Goal: Information Seeking & Learning: Learn about a topic

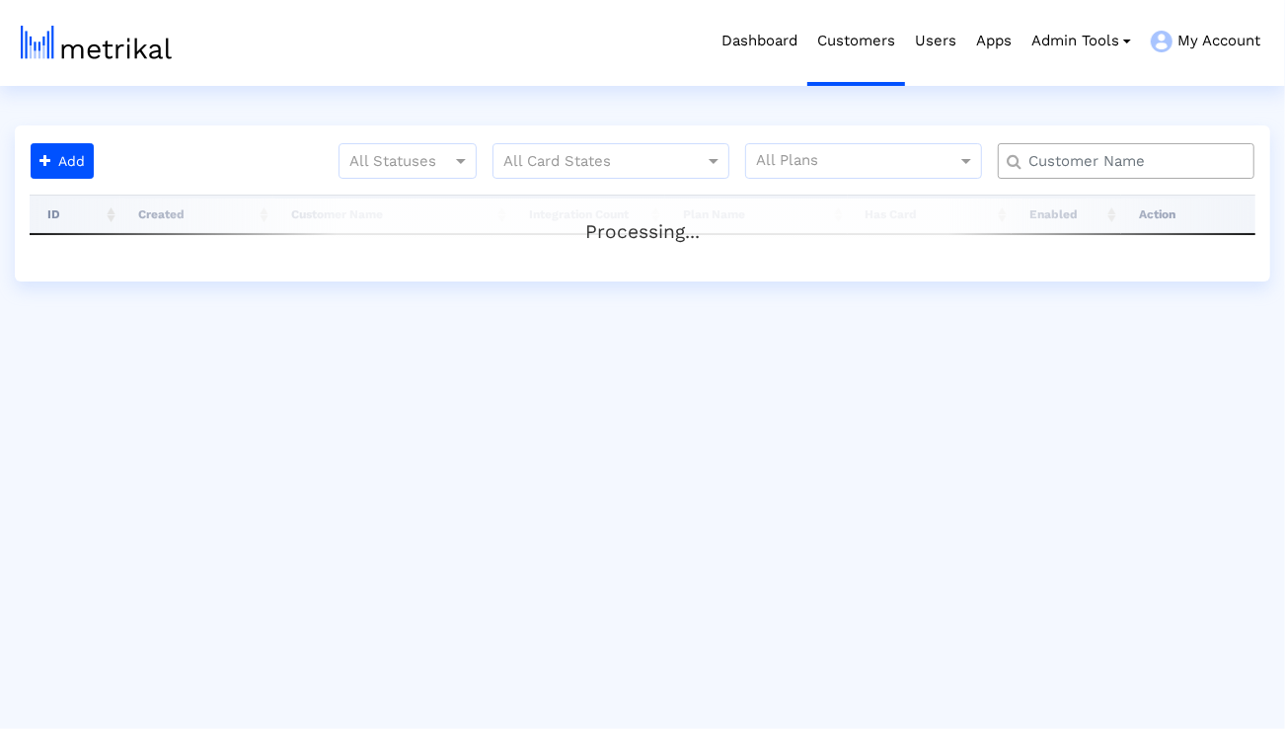
click at [1063, 165] on input "text" at bounding box center [1131, 161] width 232 height 21
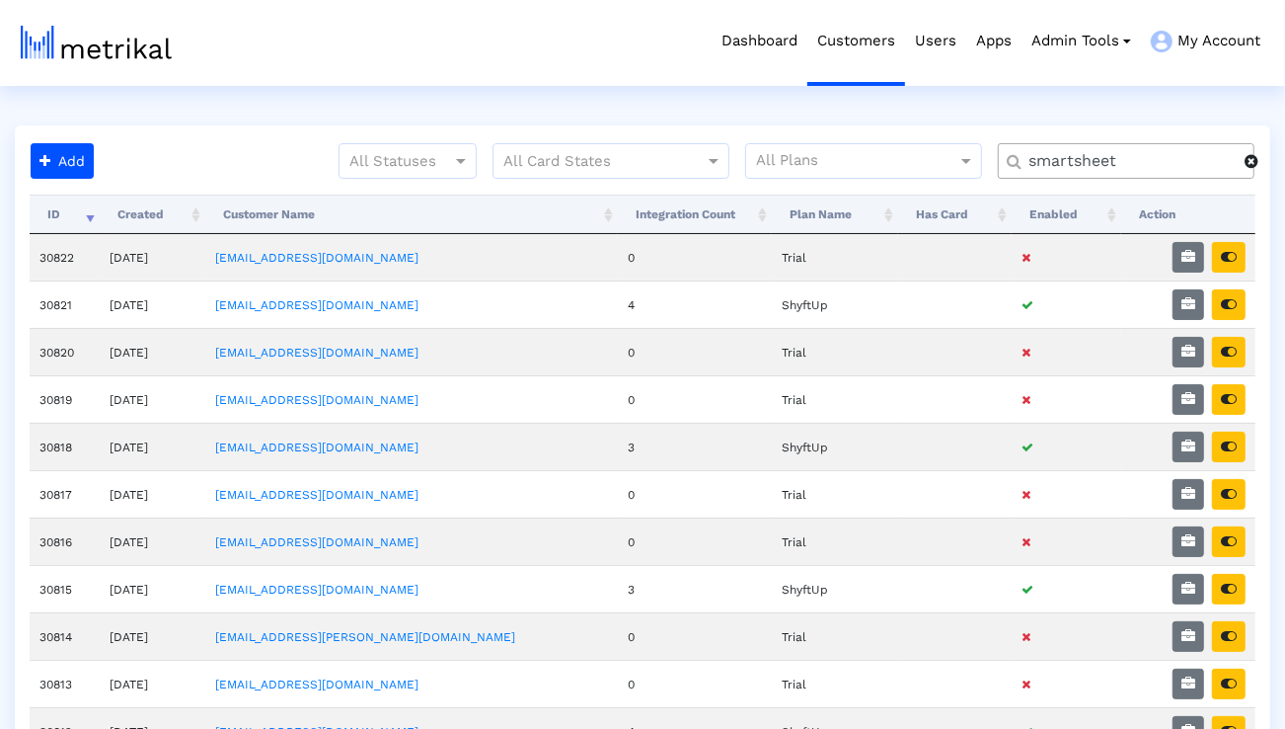
type input "smartsheet"
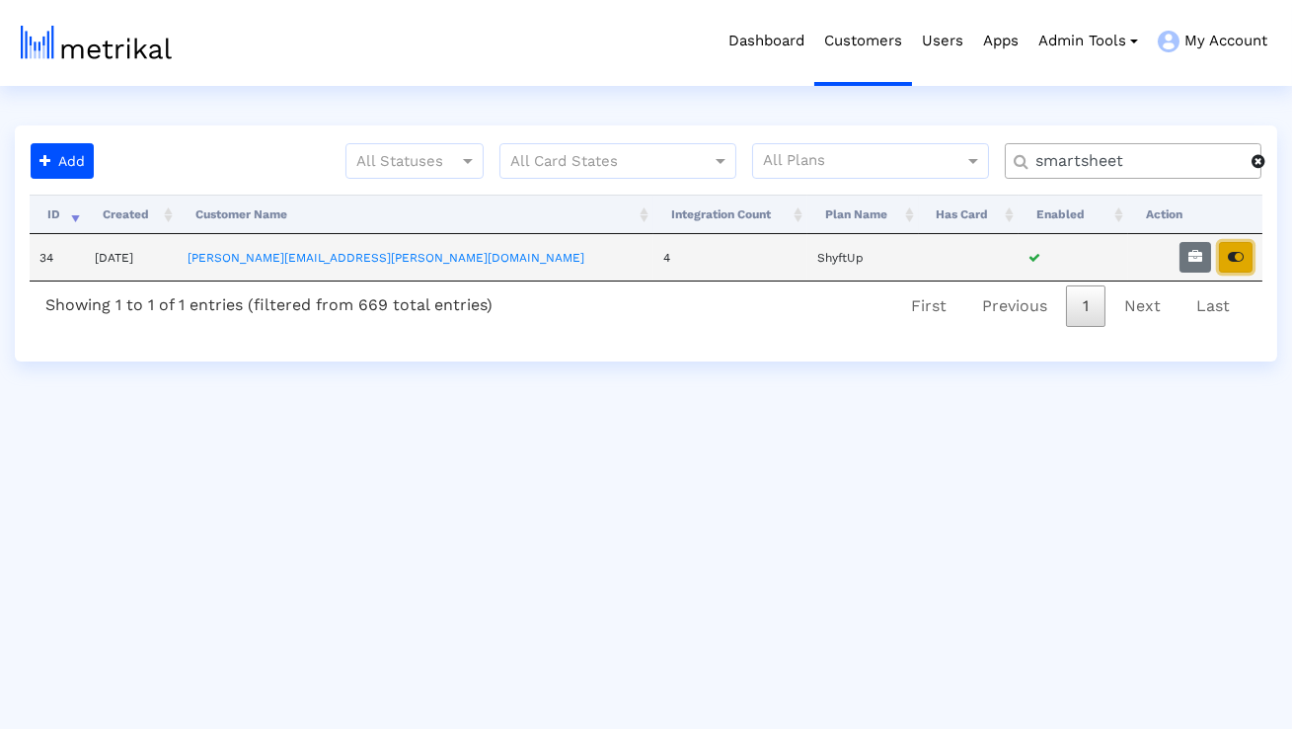
click at [1238, 247] on button "button" at bounding box center [1236, 257] width 34 height 31
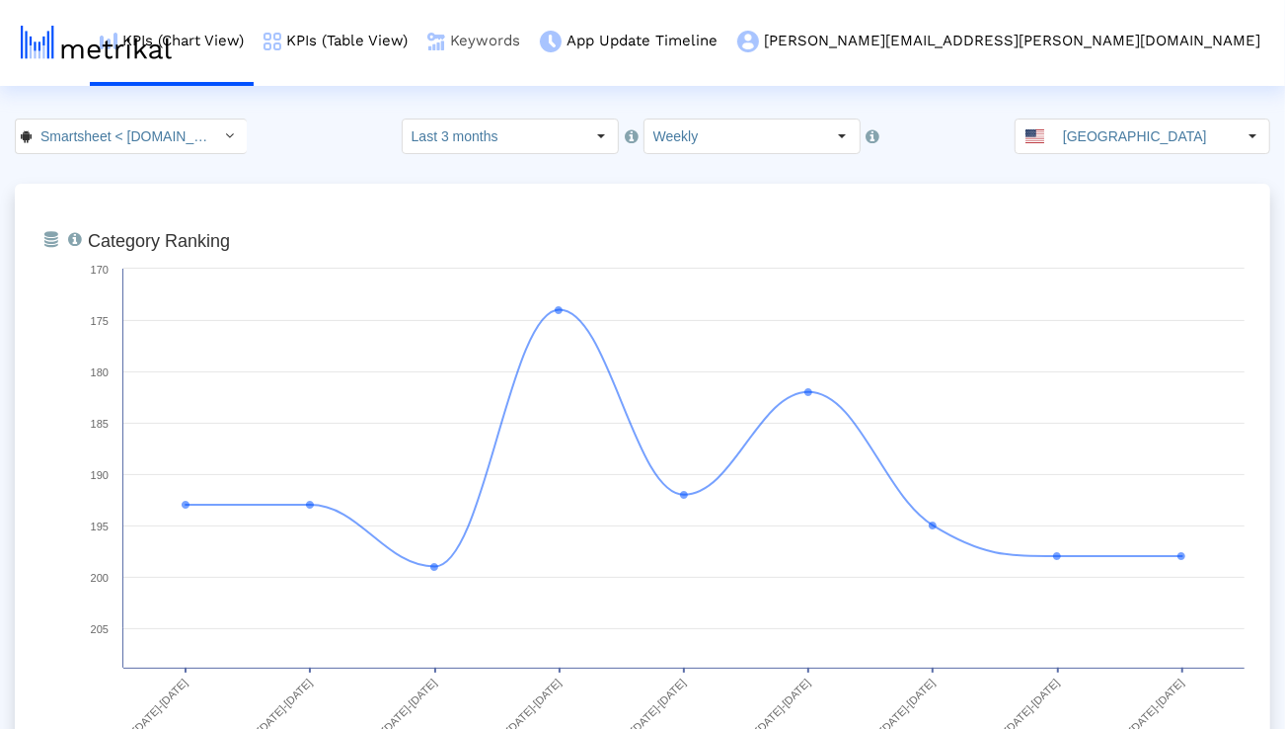
click at [530, 47] on link "Keywords" at bounding box center [474, 41] width 113 height 82
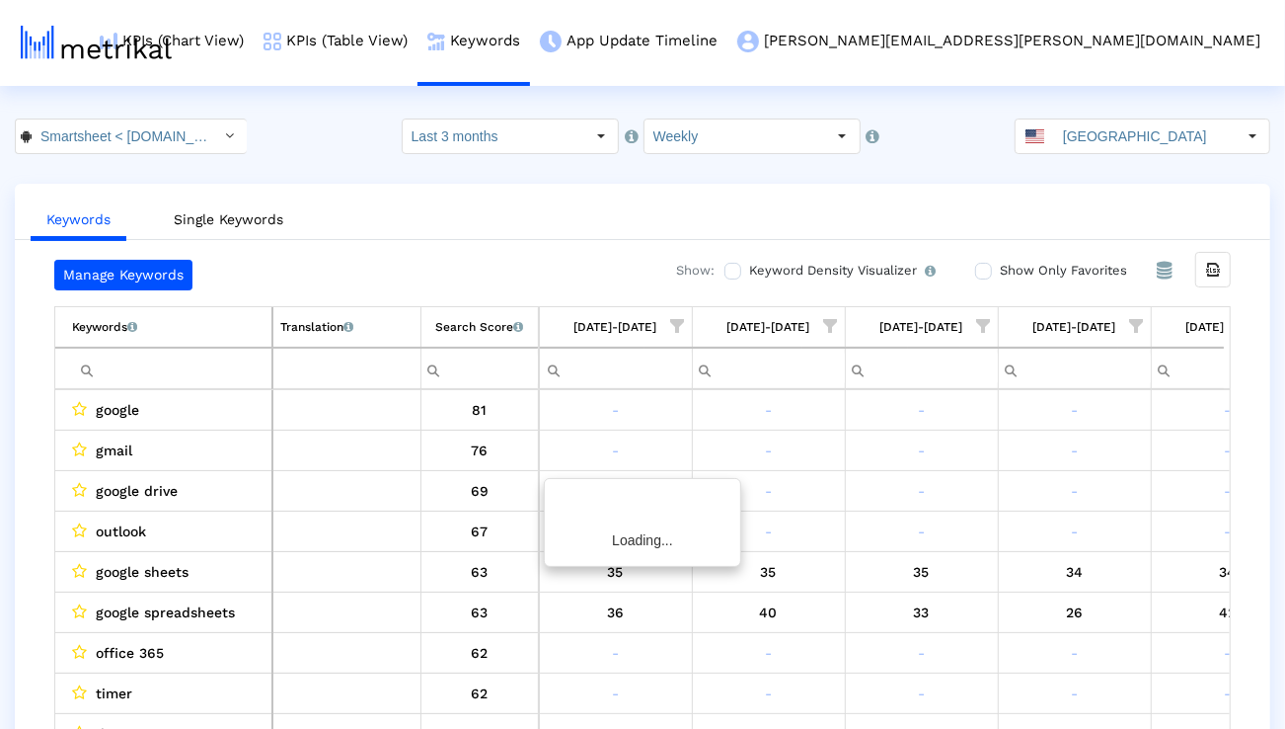
scroll to position [0, 1303]
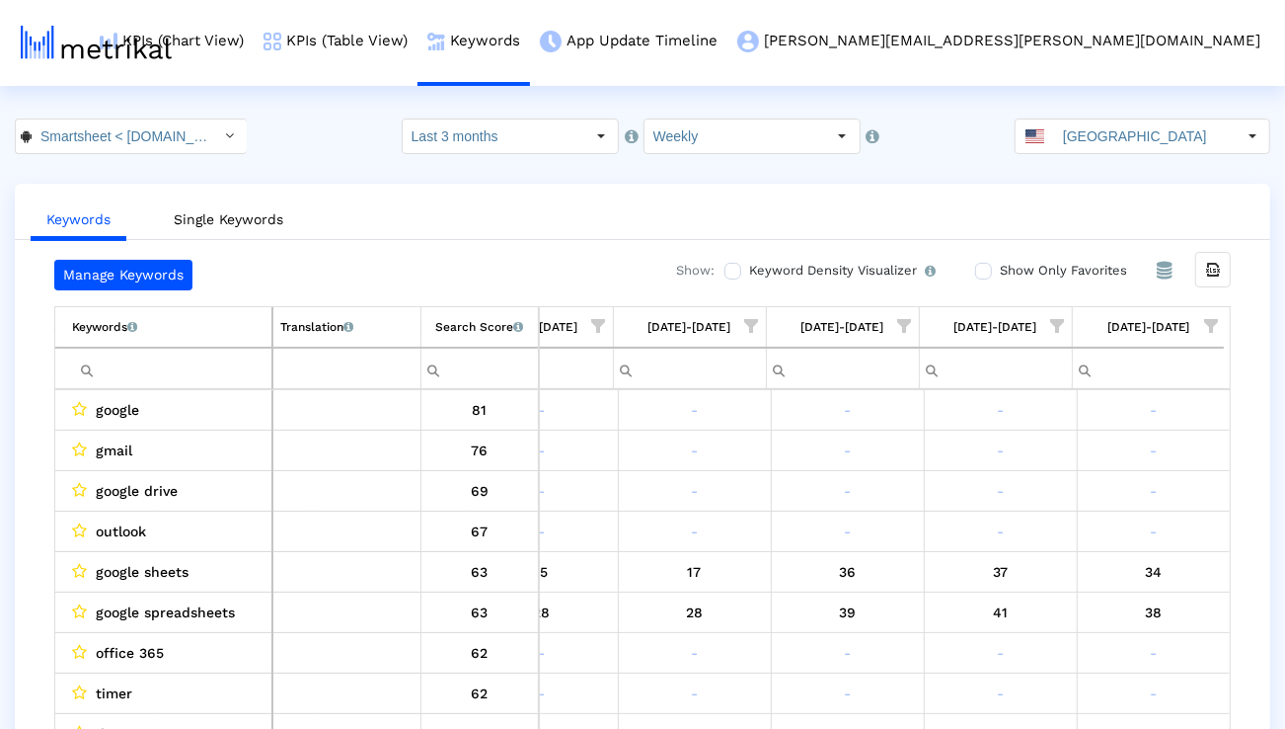
click at [206, 358] on input "Filter cell" at bounding box center [171, 368] width 199 height 33
paste input "Smartsheet: Projects & Teams"
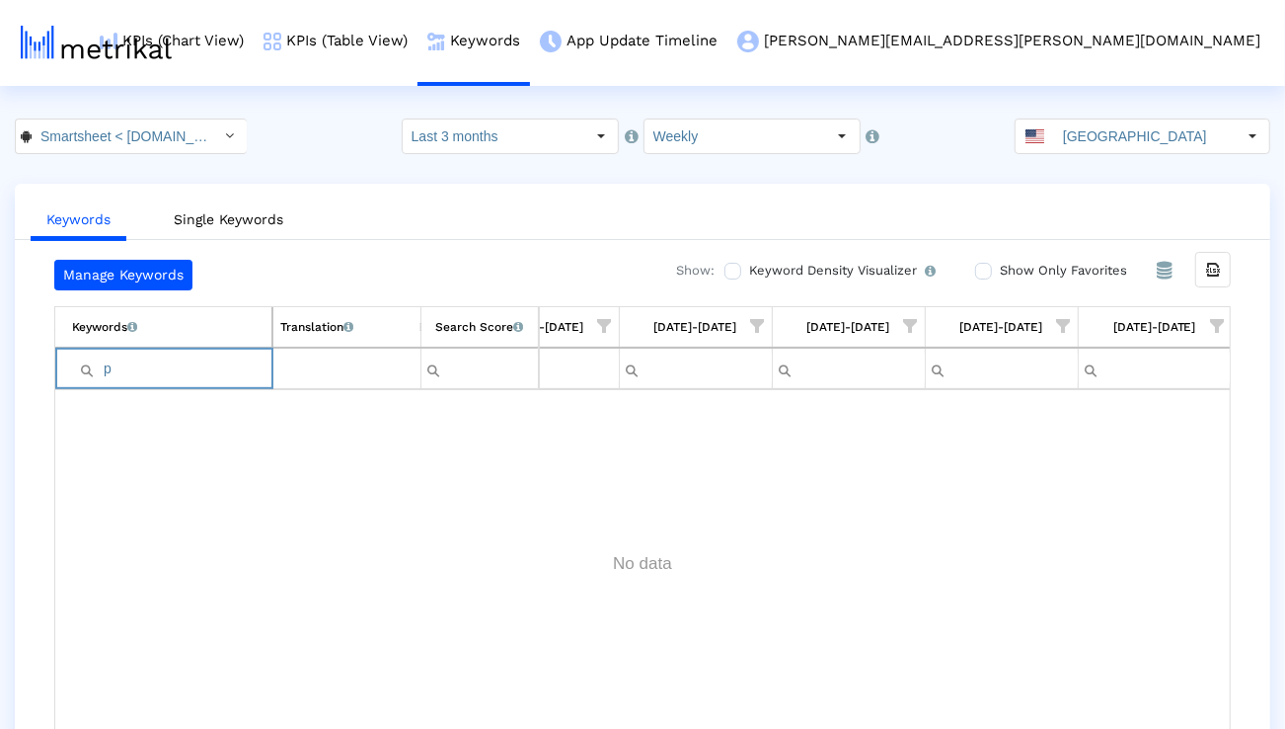
scroll to position [0, 0]
type input "prodyu"
click at [214, 134] on div "Select" at bounding box center [230, 136] width 32 height 32
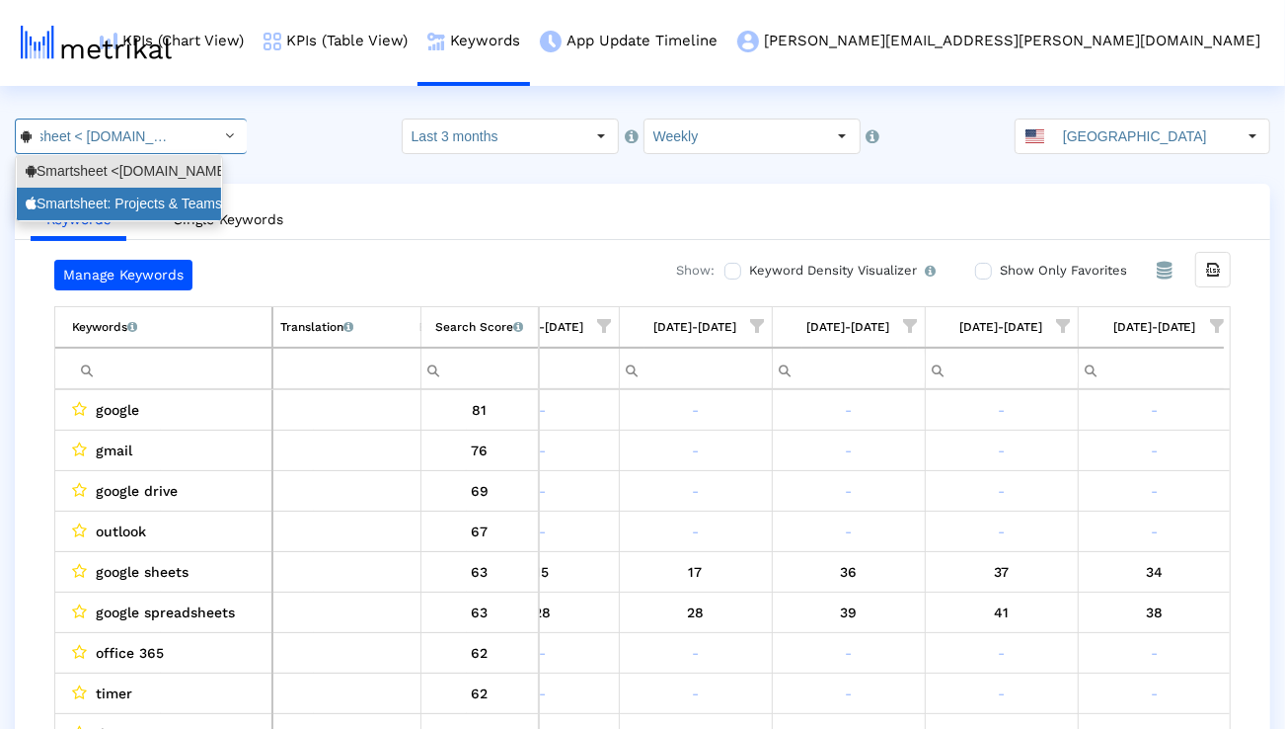
click at [166, 189] on div "Smartsheet: Projects & Teams <568421135>" at bounding box center [119, 204] width 204 height 33
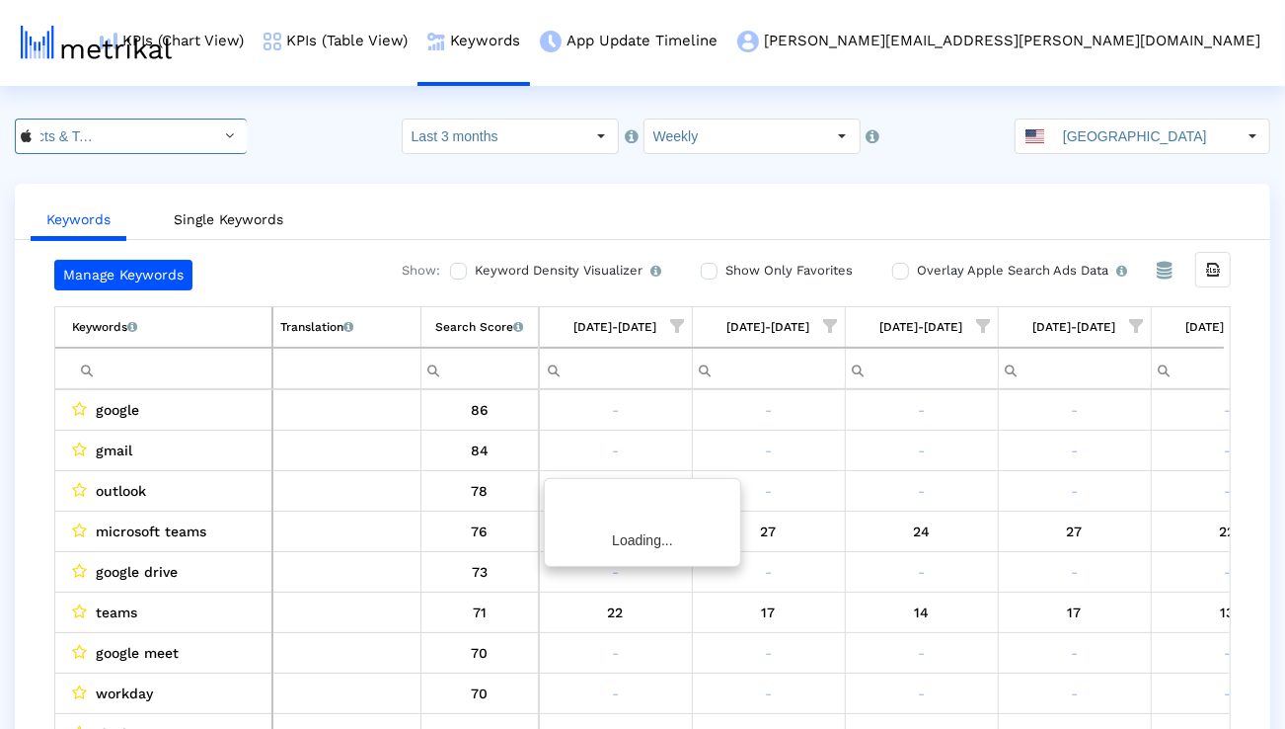
scroll to position [0, 1303]
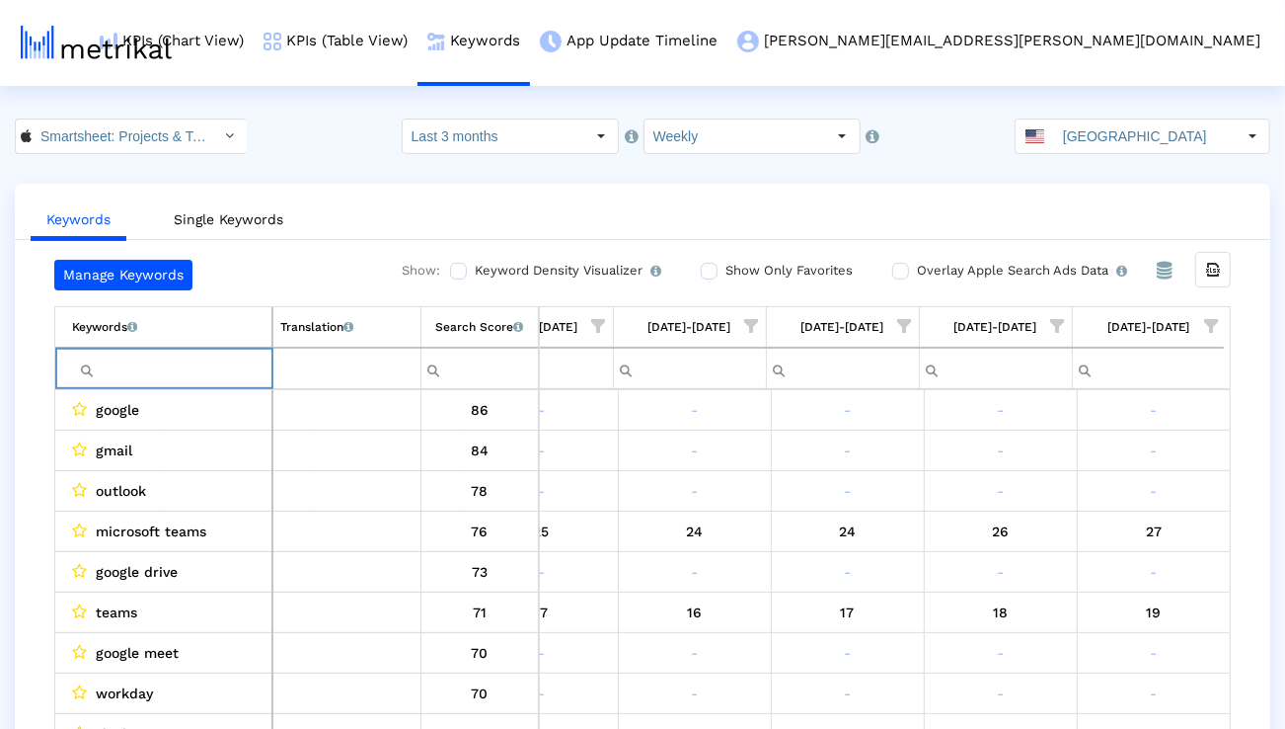
click at [198, 357] on input "Filter cell" at bounding box center [171, 368] width 199 height 33
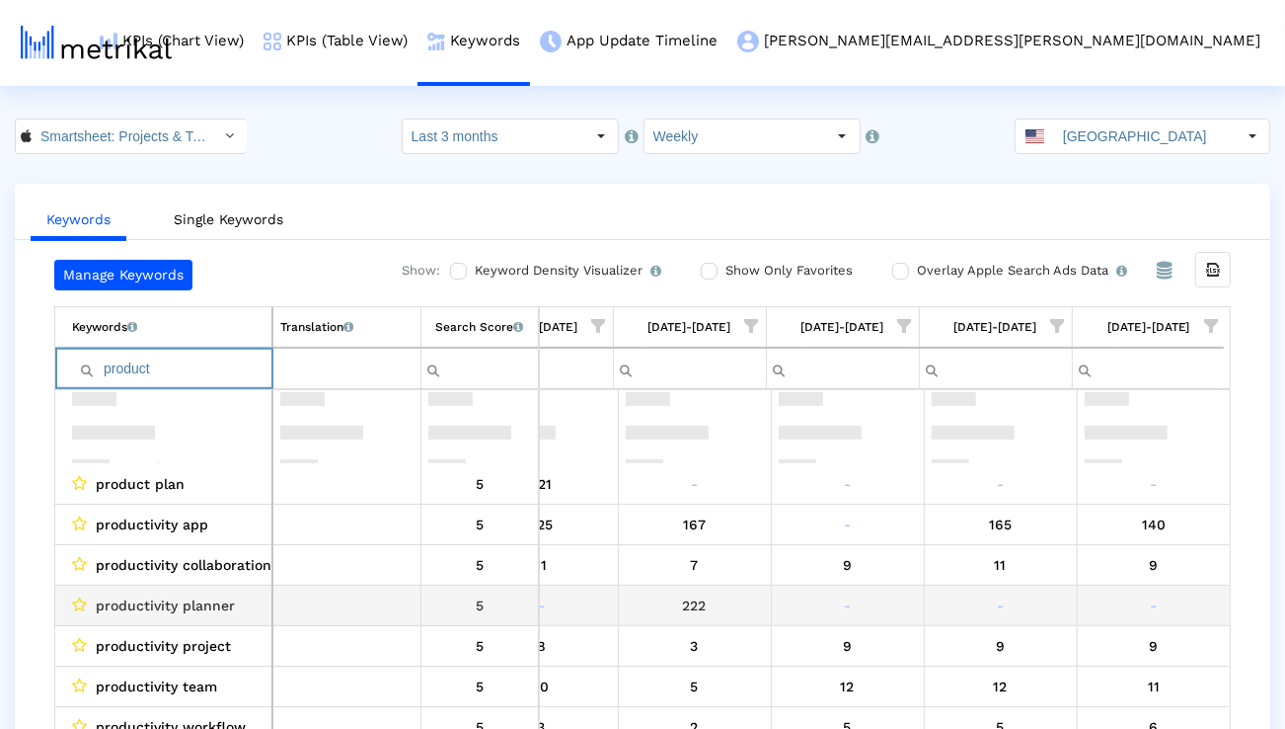
scroll to position [1006, 1303]
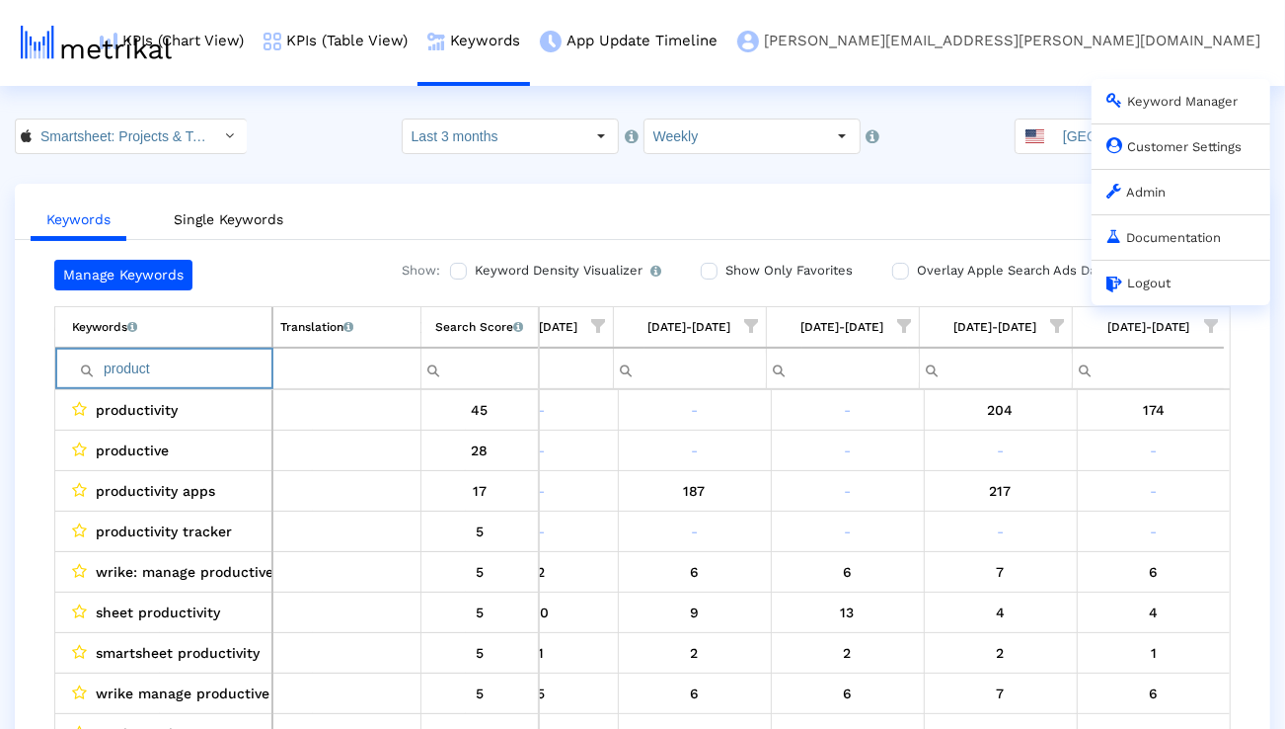
type input "product"
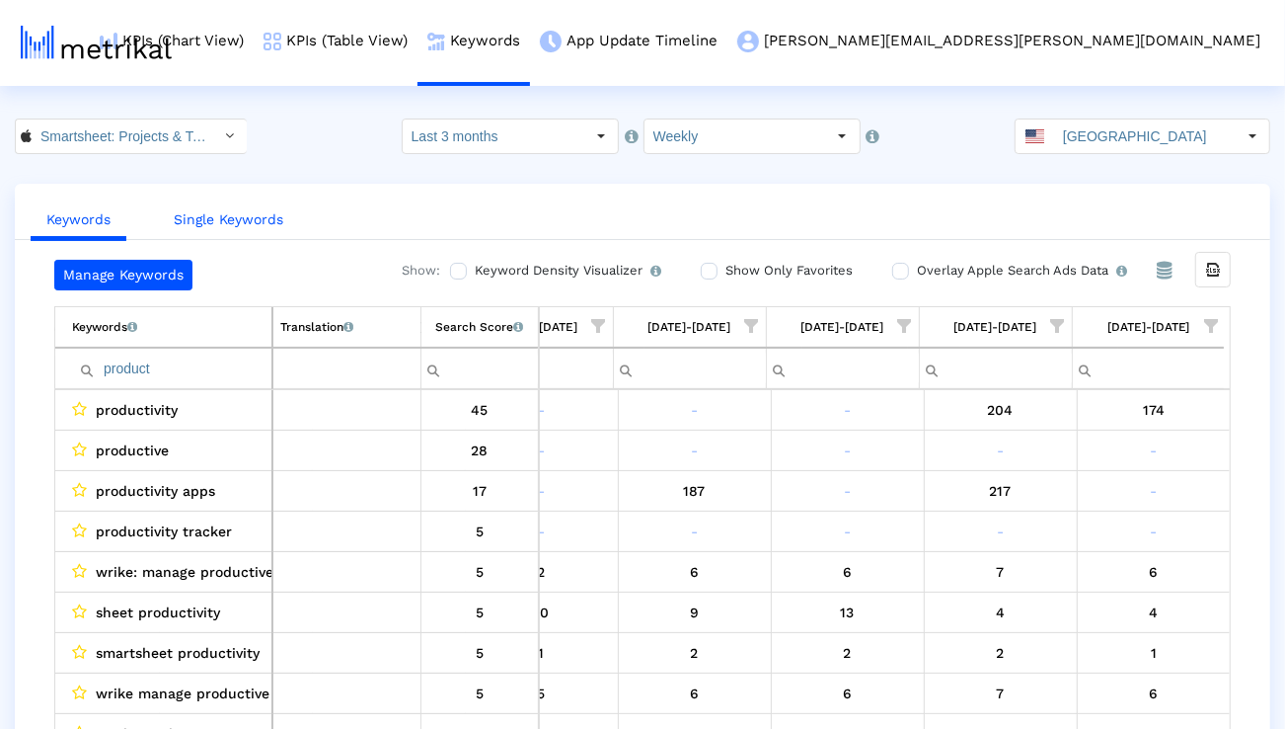
click at [242, 225] on link "Single Keywords" at bounding box center [228, 219] width 141 height 37
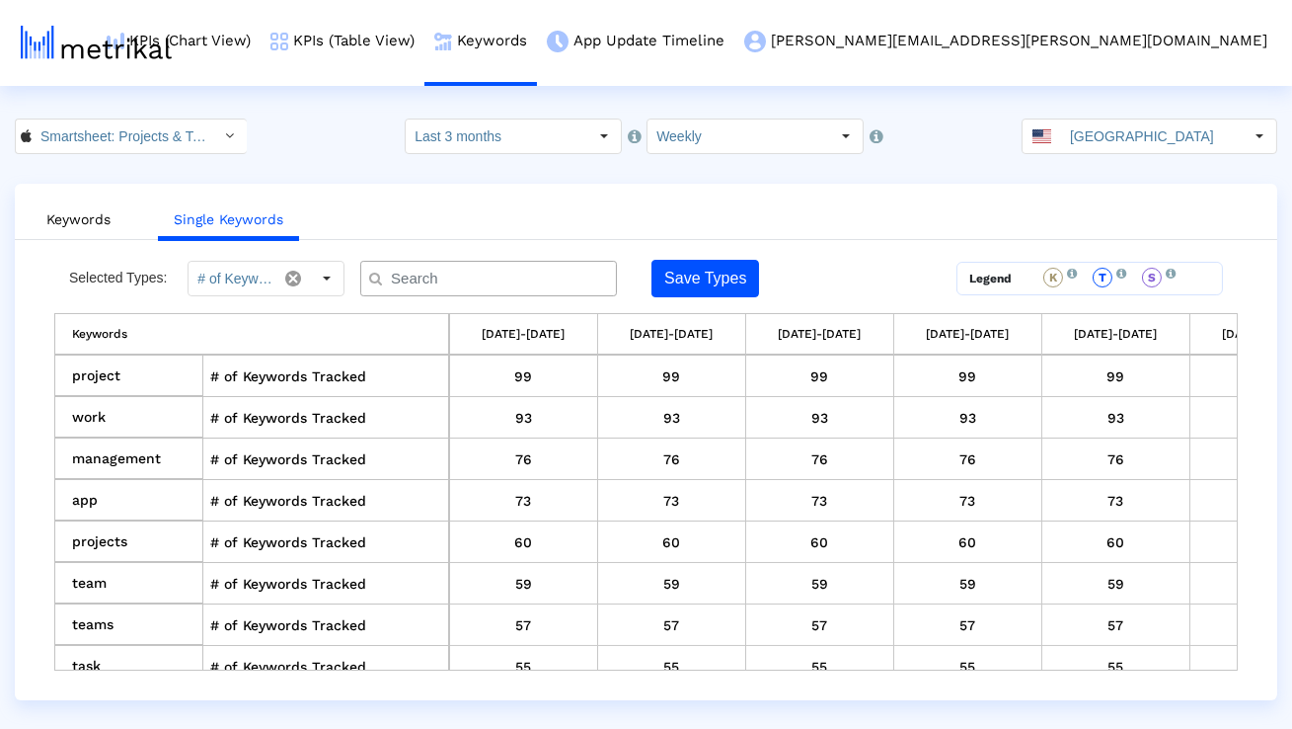
click at [517, 268] on input "text" at bounding box center [493, 278] width 232 height 21
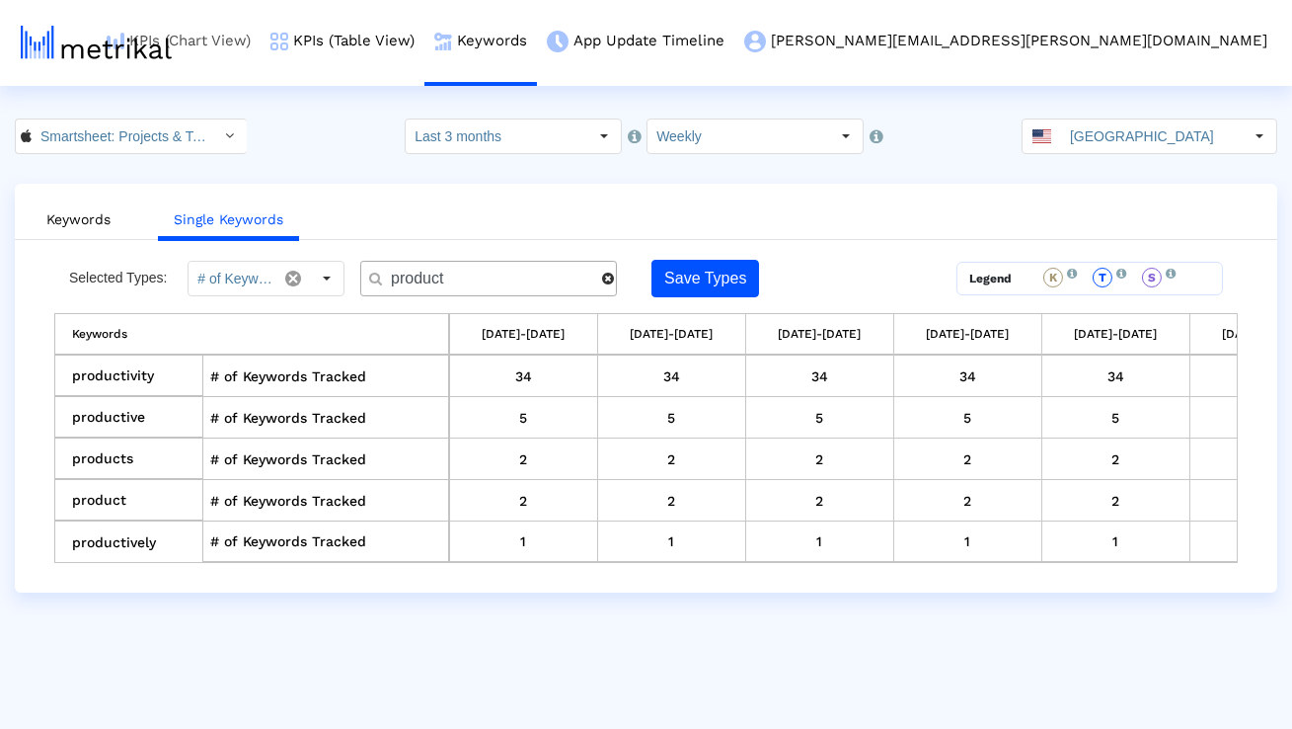
type input "product"
click at [72, 219] on link "Keywords" at bounding box center [79, 219] width 96 height 37
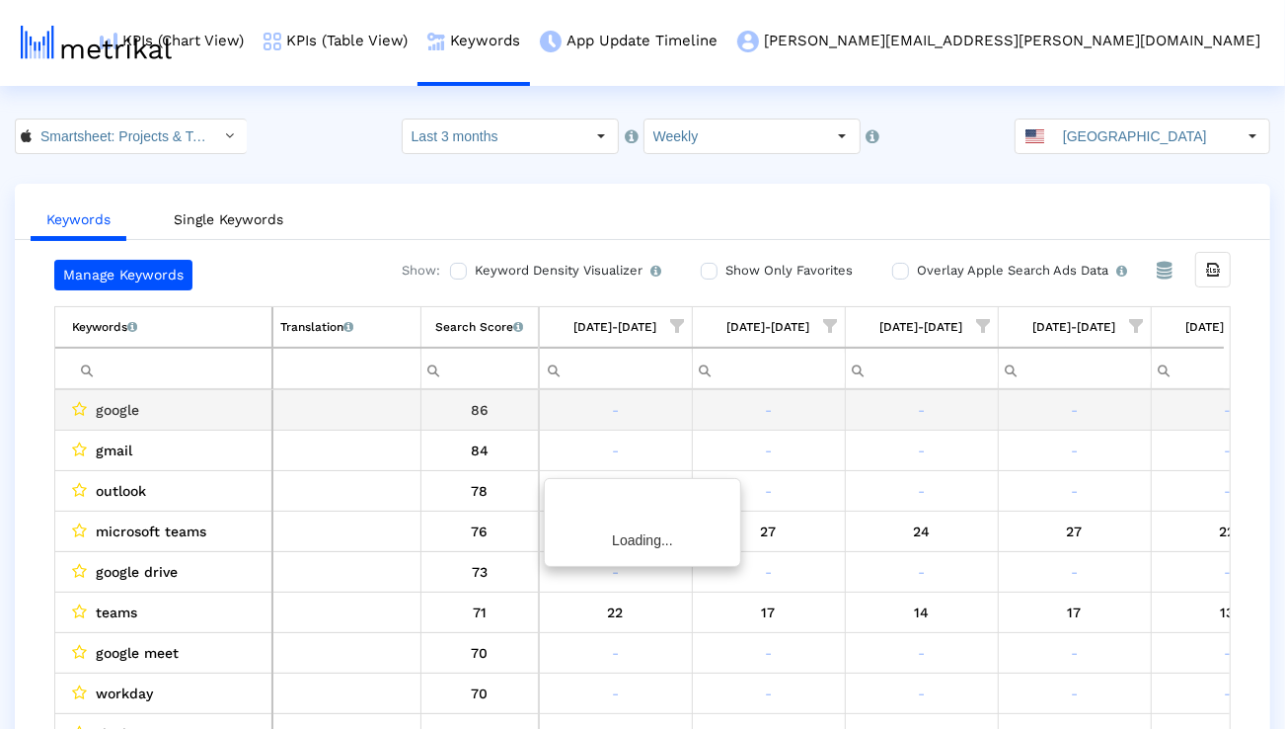
scroll to position [0, 1303]
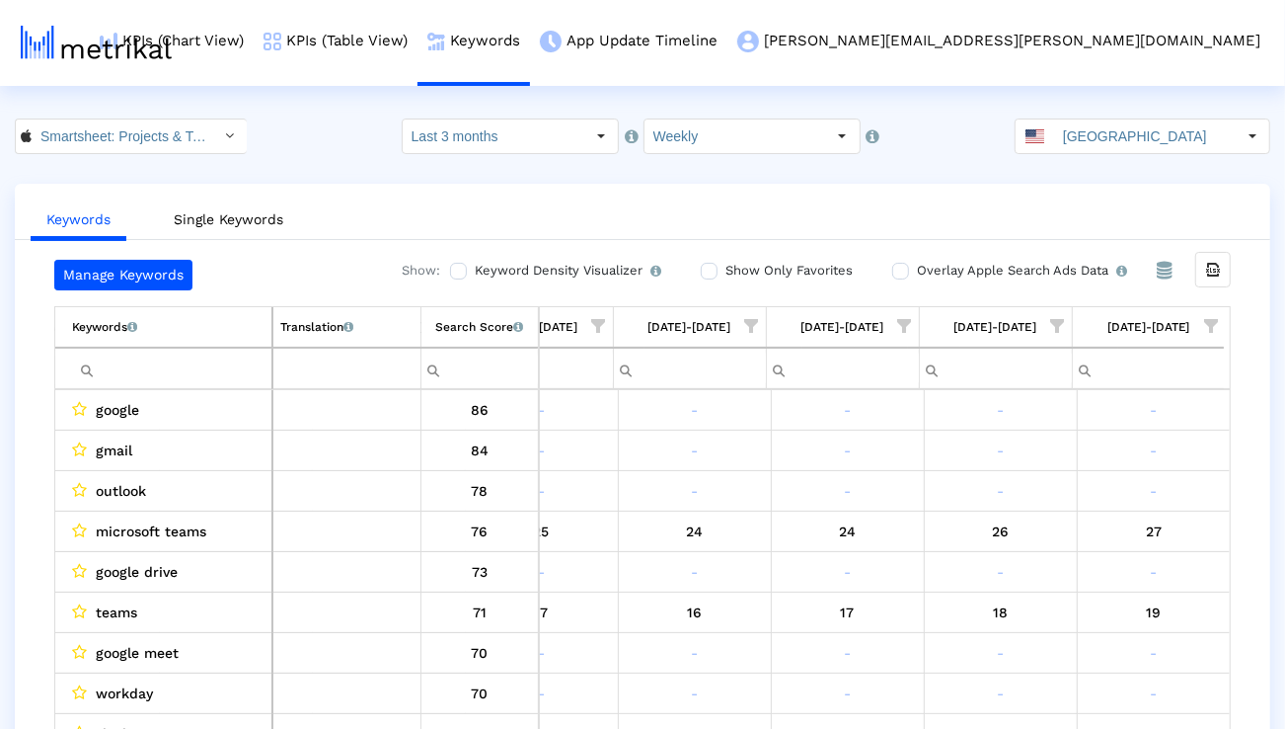
click at [223, 363] on input "Filter cell" at bounding box center [171, 368] width 199 height 33
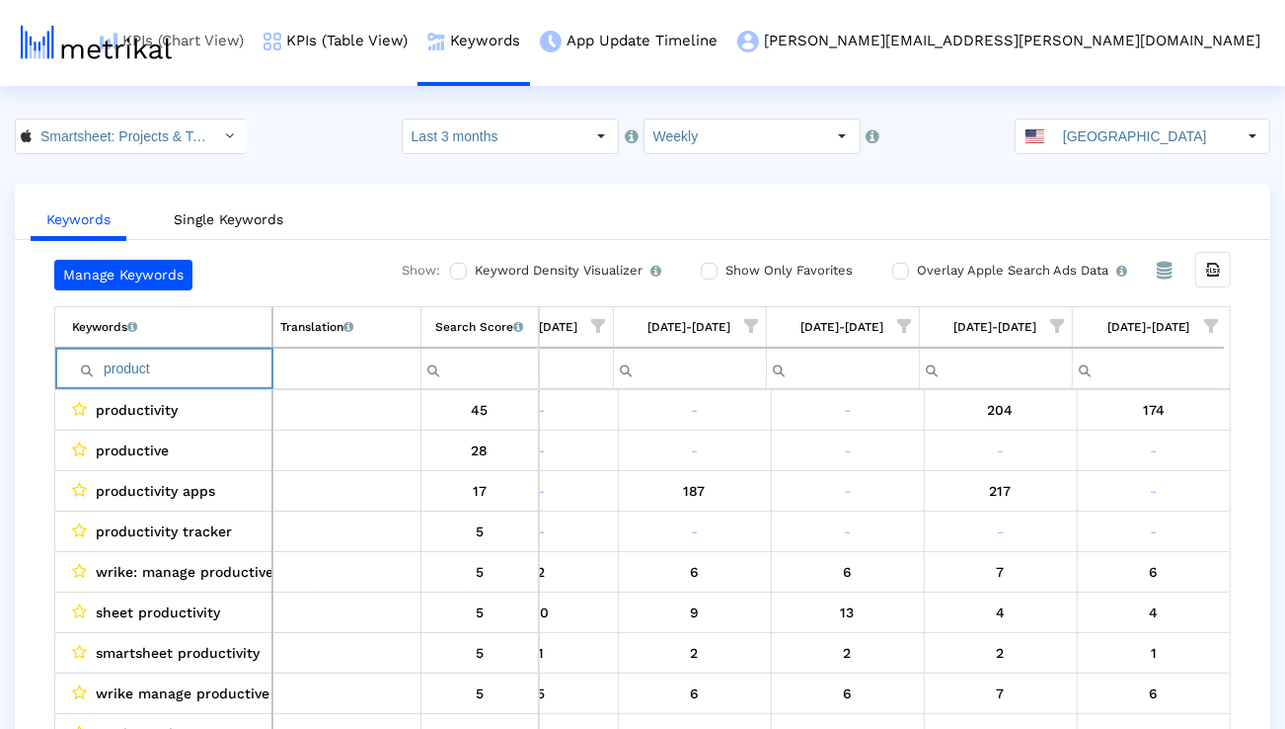
type input "product"
click at [242, 226] on link "Single Keywords" at bounding box center [228, 219] width 141 height 37
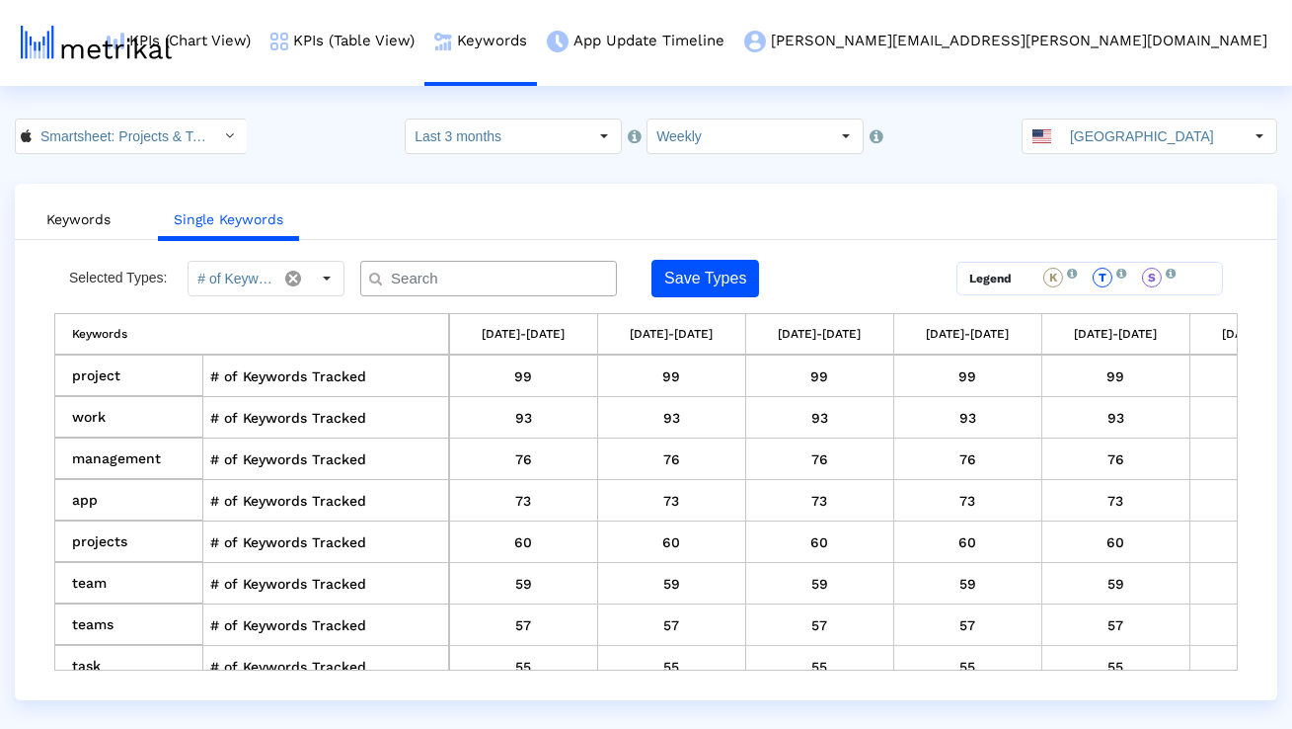
click at [426, 289] on div at bounding box center [488, 279] width 257 height 36
click at [428, 279] on input "text" at bounding box center [493, 278] width 232 height 21
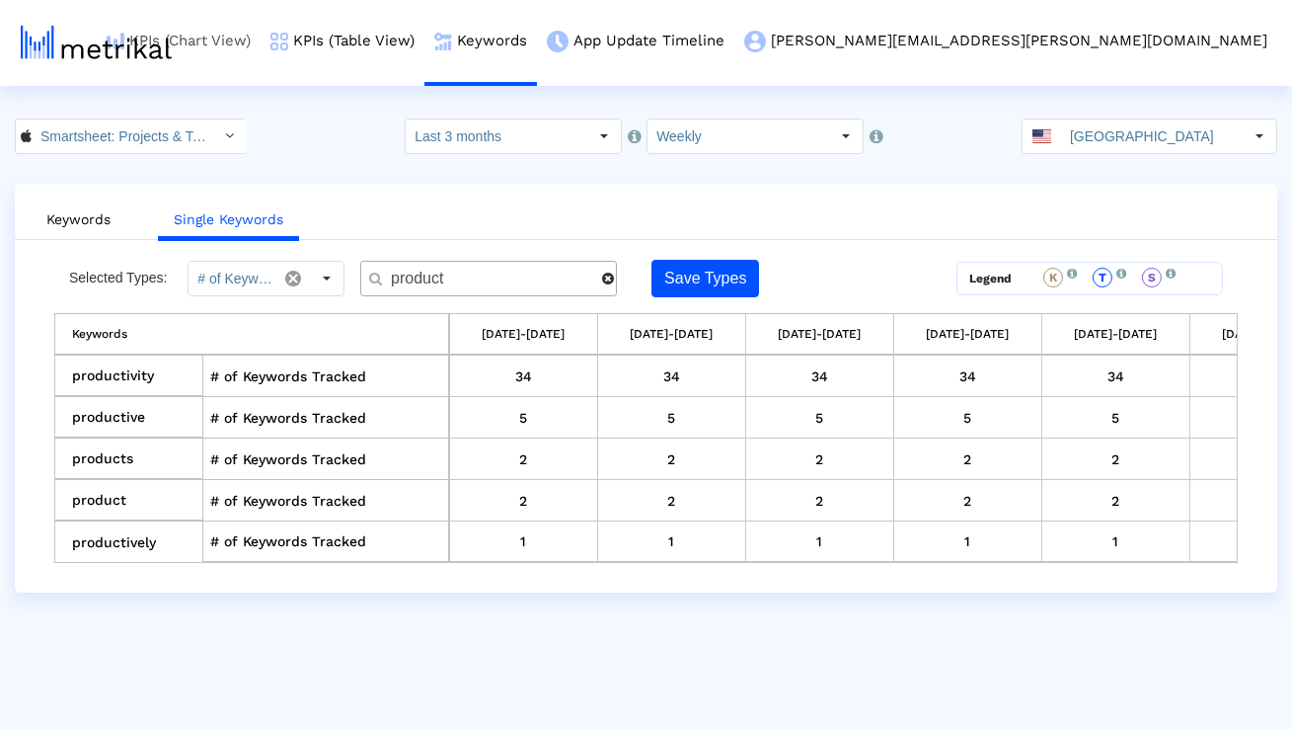
type input "product"
click at [86, 231] on link "Keywords" at bounding box center [79, 219] width 96 height 37
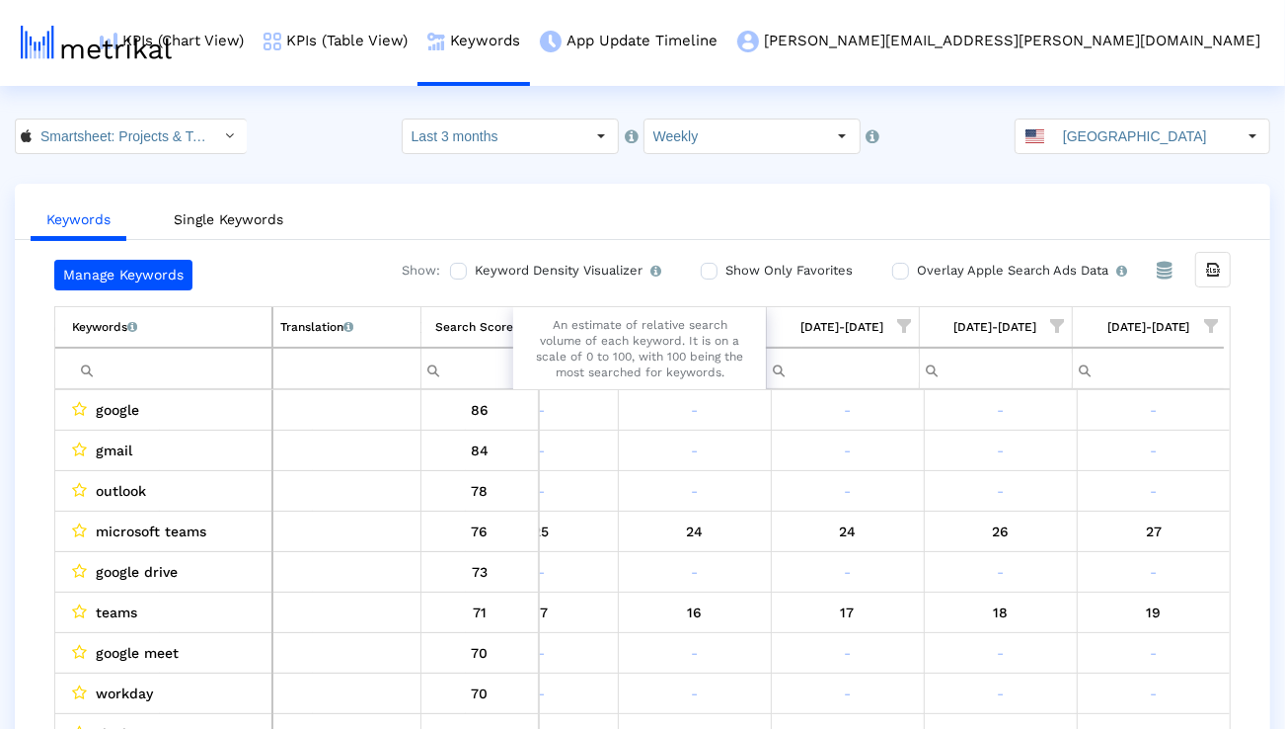
drag, startPoint x: 553, startPoint y: 324, endPoint x: 726, endPoint y: 373, distance: 179.7
click at [726, 373] on div "An estimate of relative search volume of each keyword. It is on a scale of 0 to…" at bounding box center [639, 348] width 253 height 93
click at [510, 322] on div "Search Score An estimate of relative search volume of each keyword. It is on a …" at bounding box center [480, 327] width 70 height 26
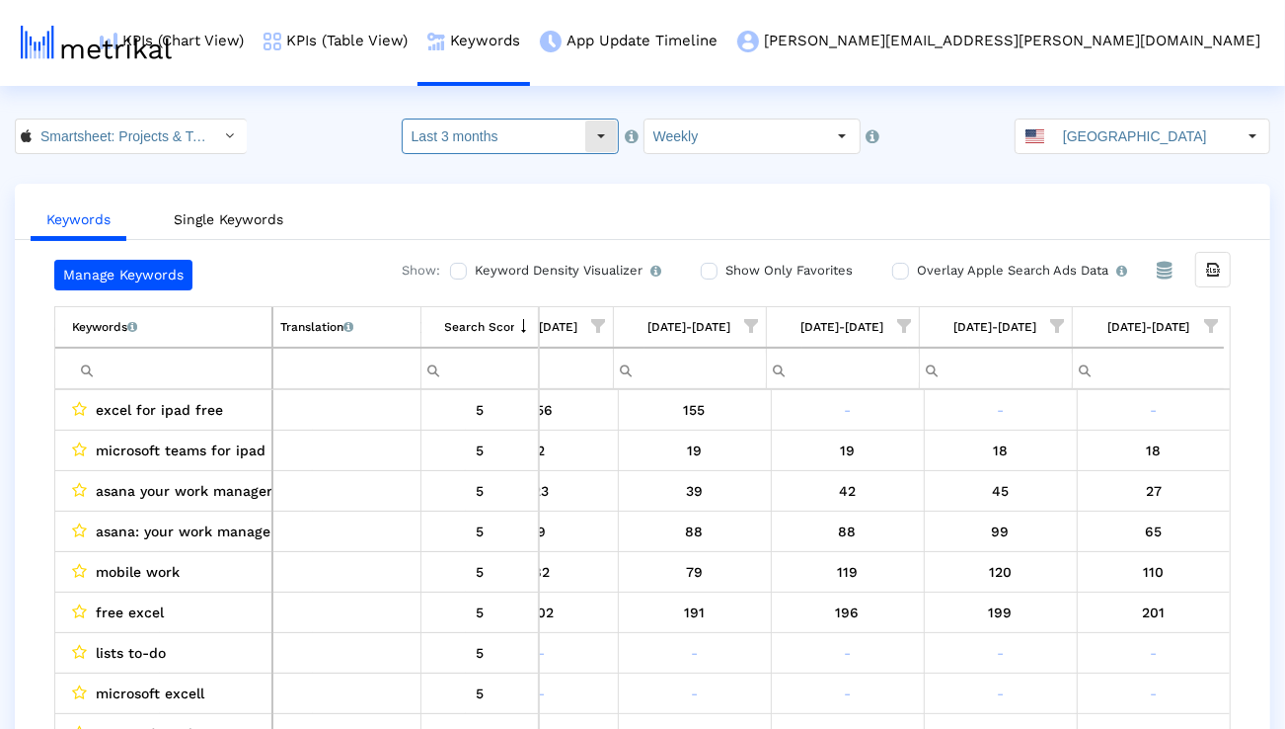
click at [518, 145] on input "Last 3 months" at bounding box center [494, 136] width 182 height 34
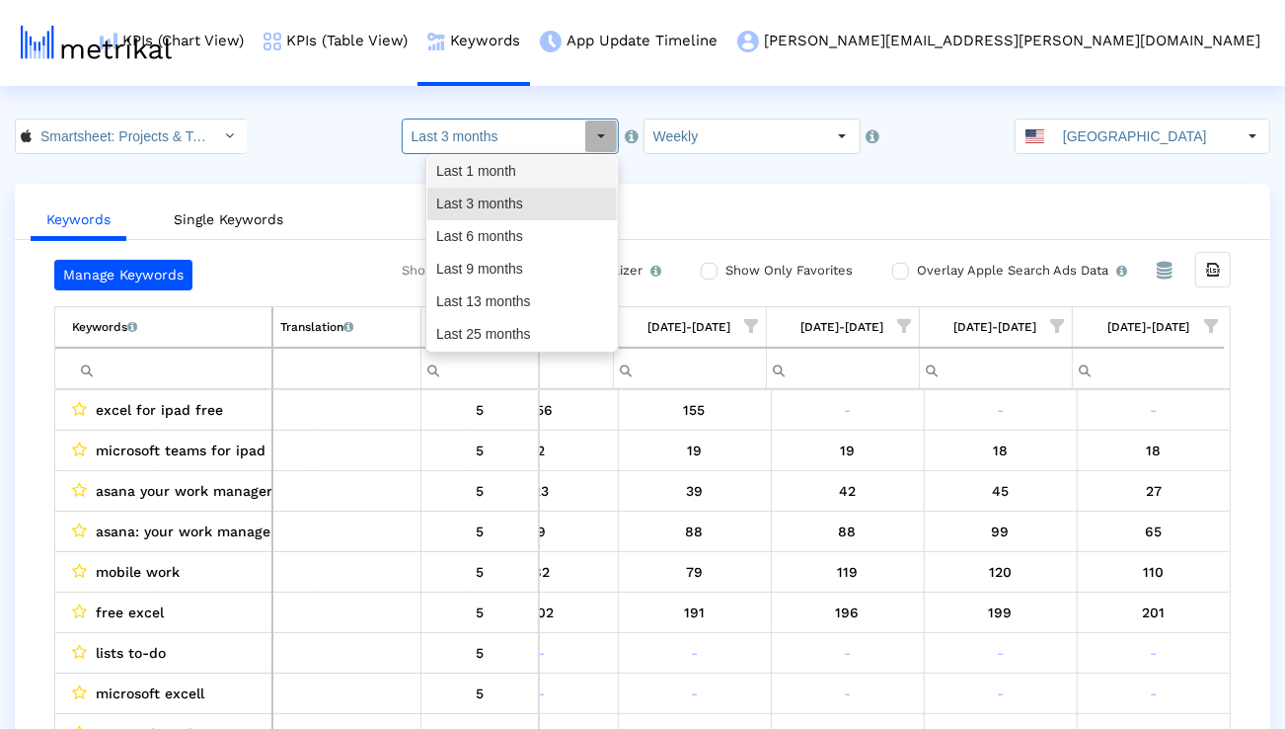
click at [513, 173] on div "Last 1 month" at bounding box center [522, 171] width 190 height 33
type input "Last 1 month"
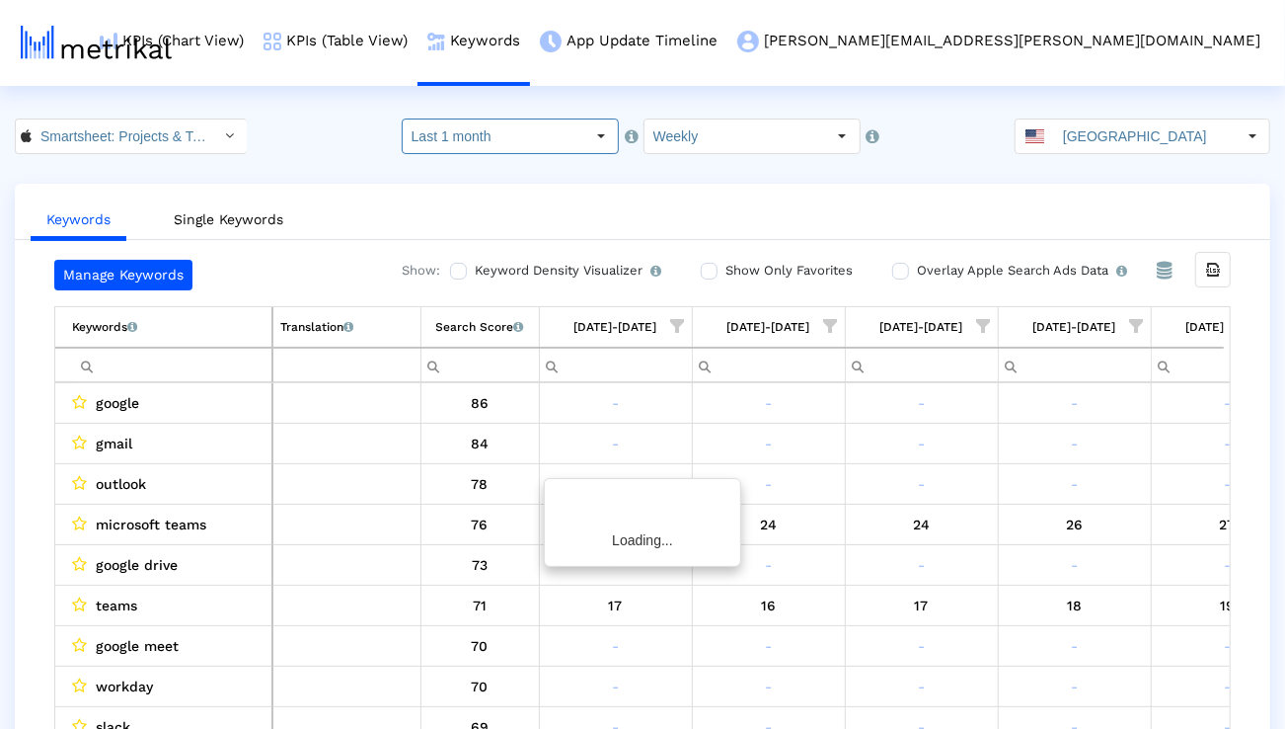
scroll to position [0, 79]
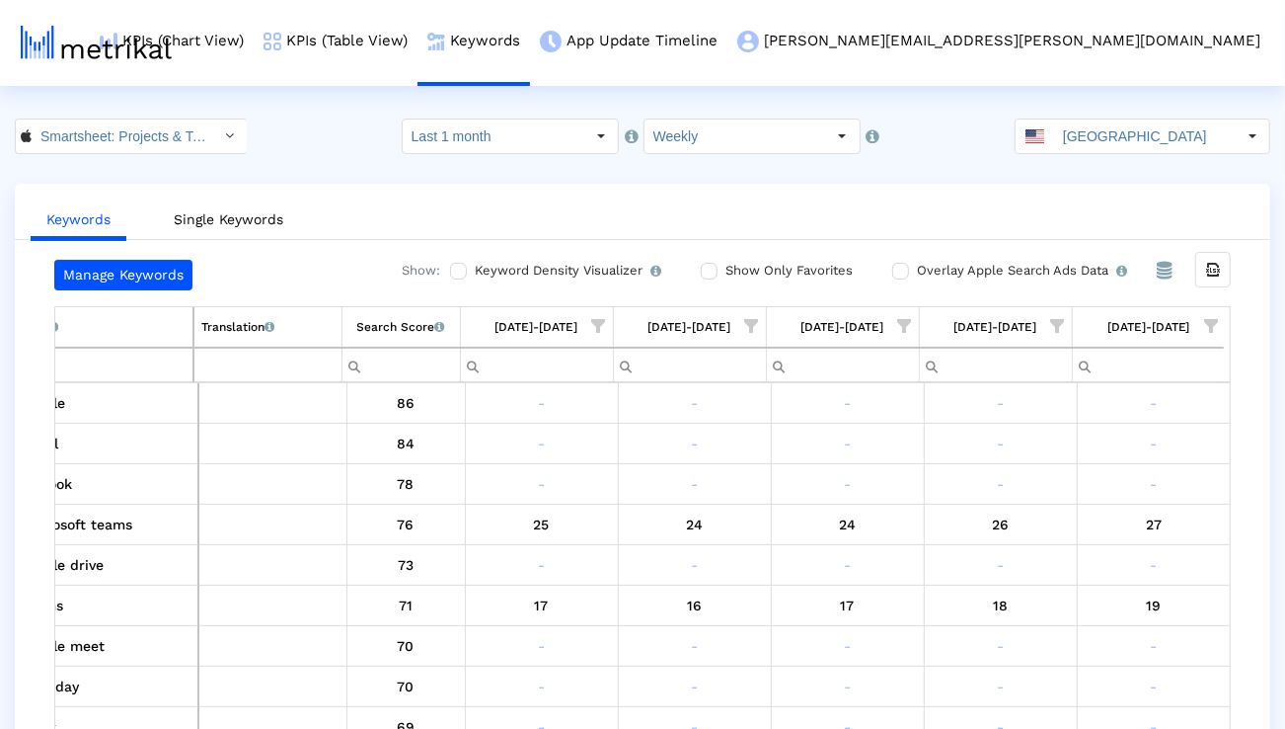
drag, startPoint x: 473, startPoint y: 323, endPoint x: 460, endPoint y: 131, distance: 191.9
click at [460, 131] on crea-index "Smartsheet: Projects & Teams < 568421135 > Pull down to refresh... Release to r…" at bounding box center [642, 443] width 1285 height 650
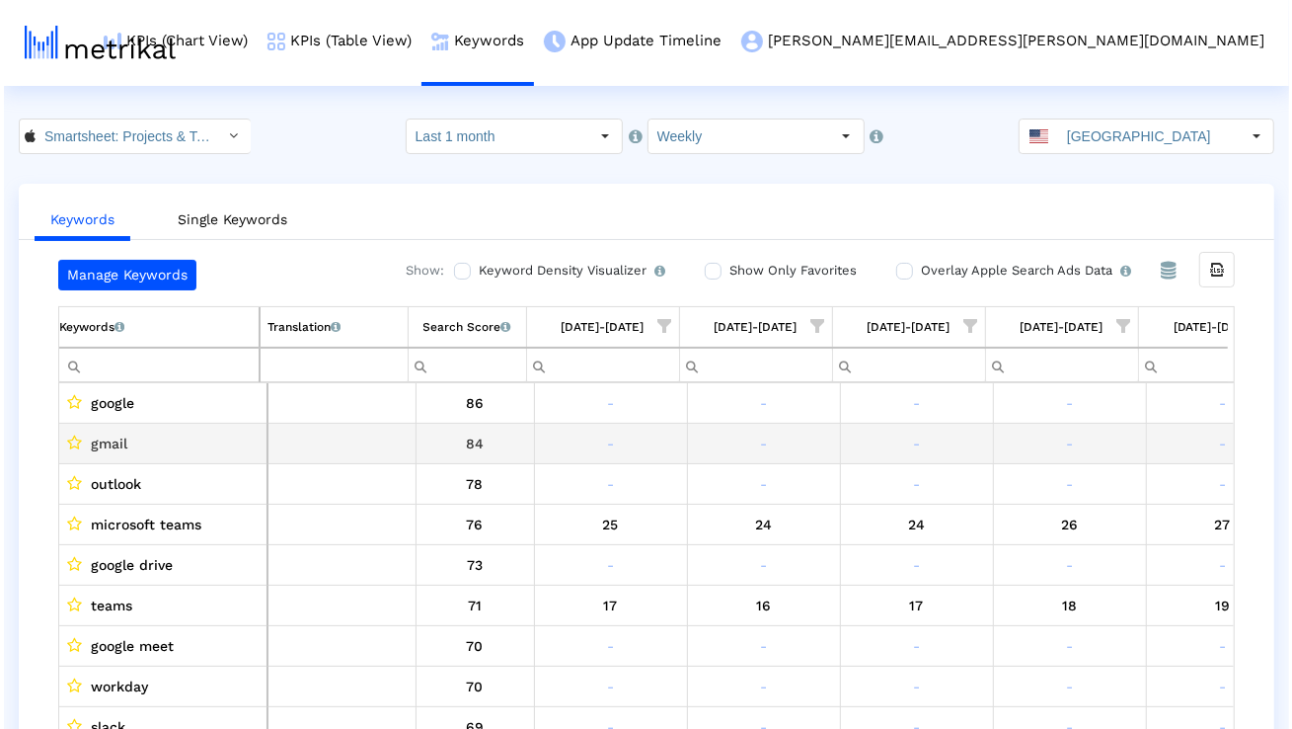
scroll to position [0, 0]
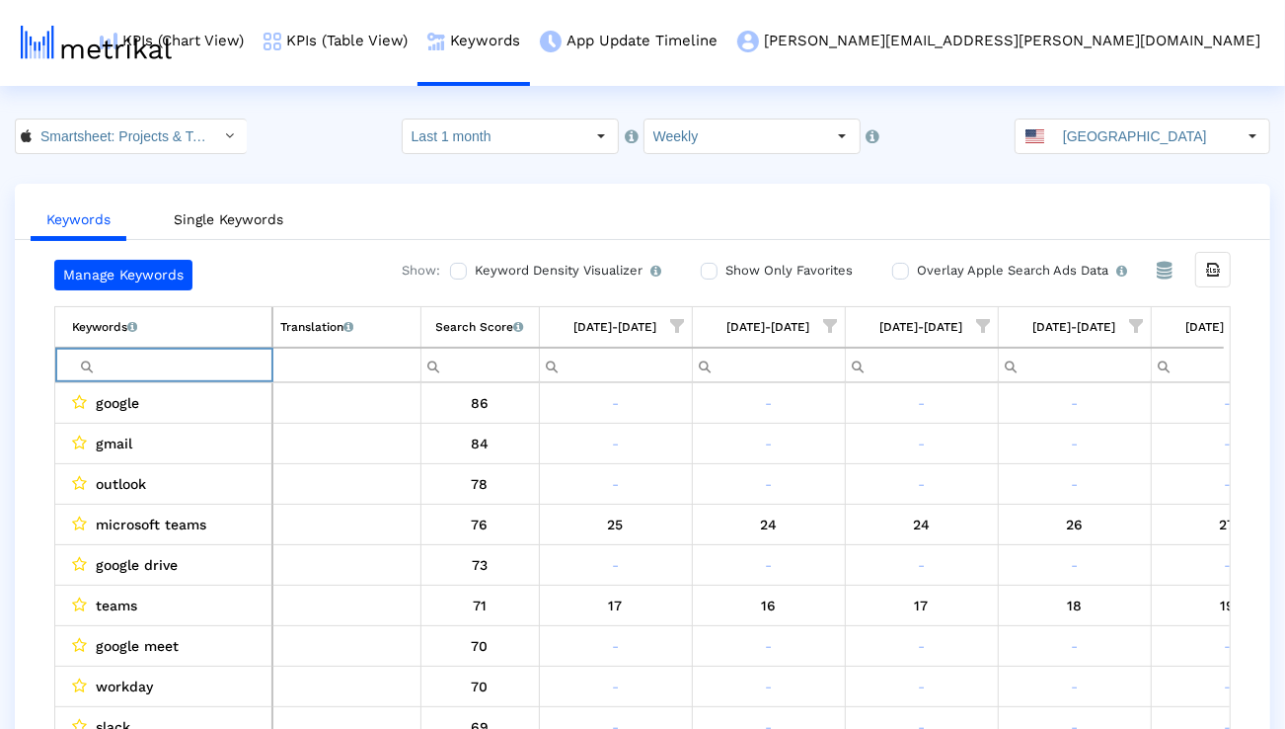
click at [238, 363] on input "Filter cell" at bounding box center [171, 364] width 199 height 33
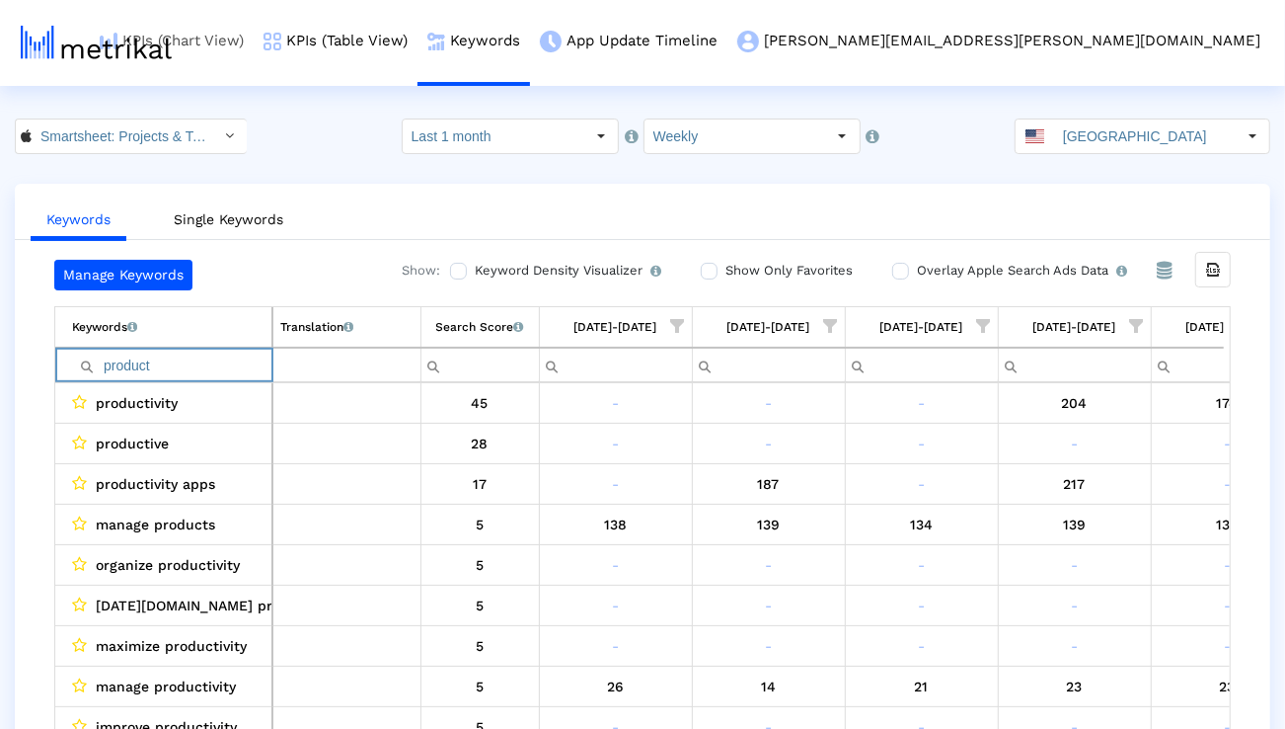
type input "product"
click at [138, 138] on input "Smartsheet: Projects & Teams < 568421135 >" at bounding box center [121, 136] width 178 height 34
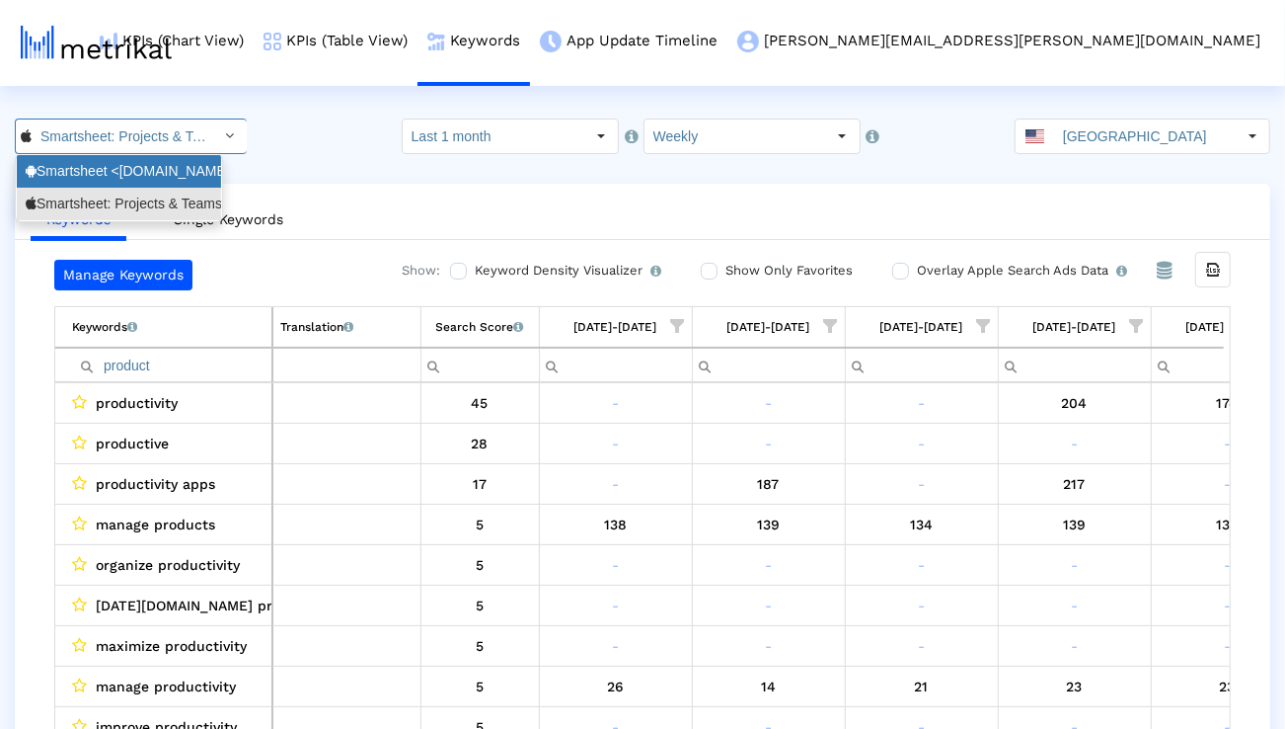
click at [115, 178] on div "Smartsheet <[DOMAIN_NAME]>" at bounding box center [119, 171] width 187 height 19
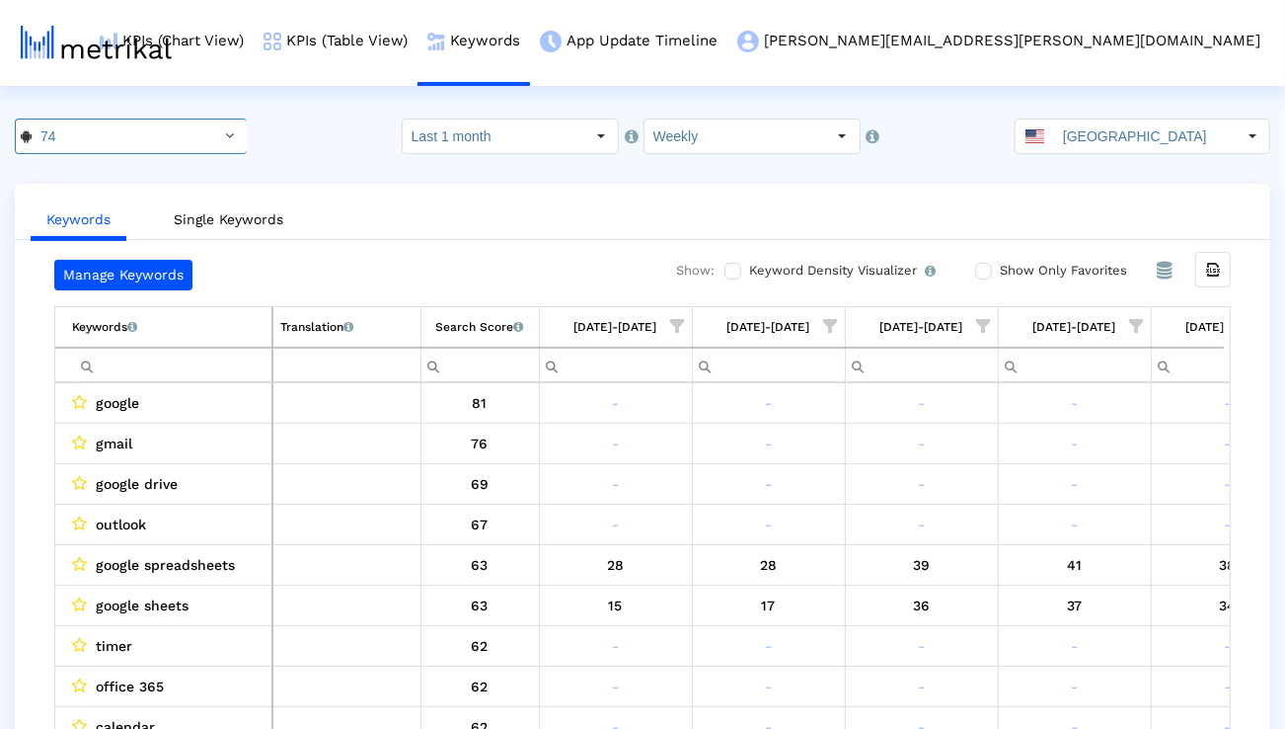
click at [187, 370] on input "Filter cell" at bounding box center [171, 364] width 199 height 33
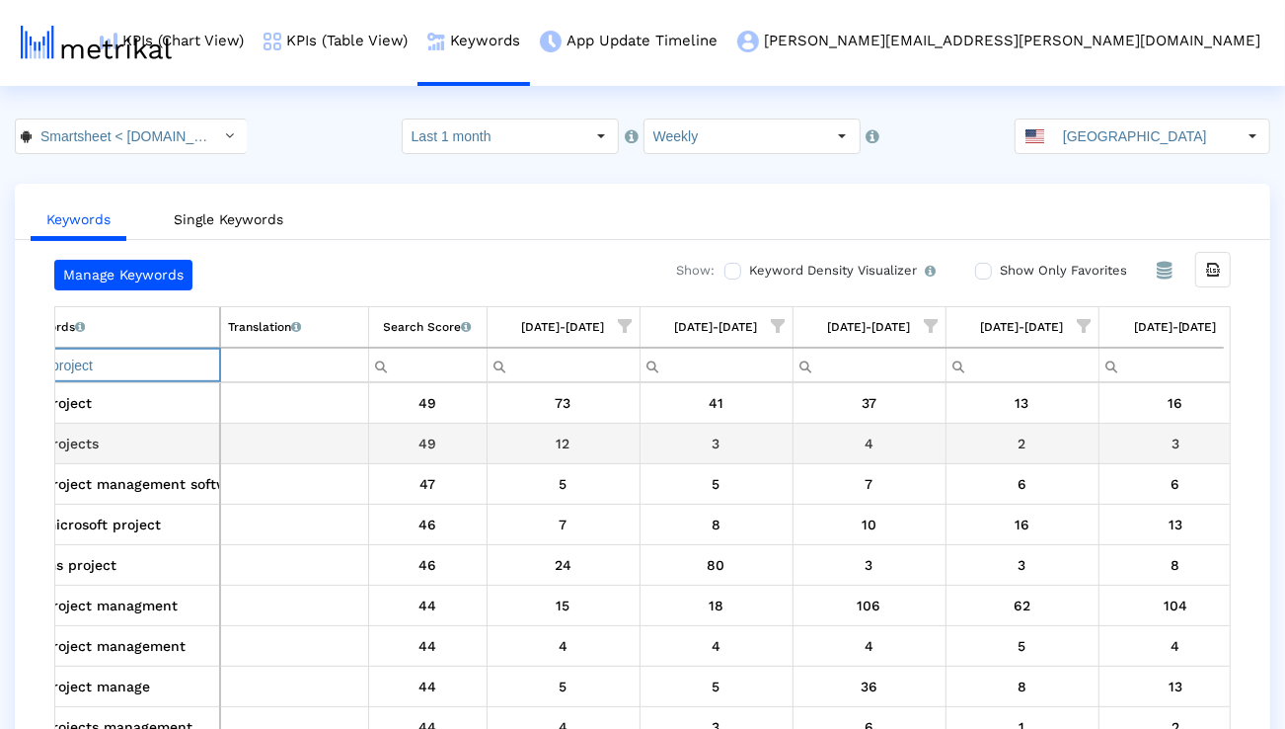
scroll to position [0, 79]
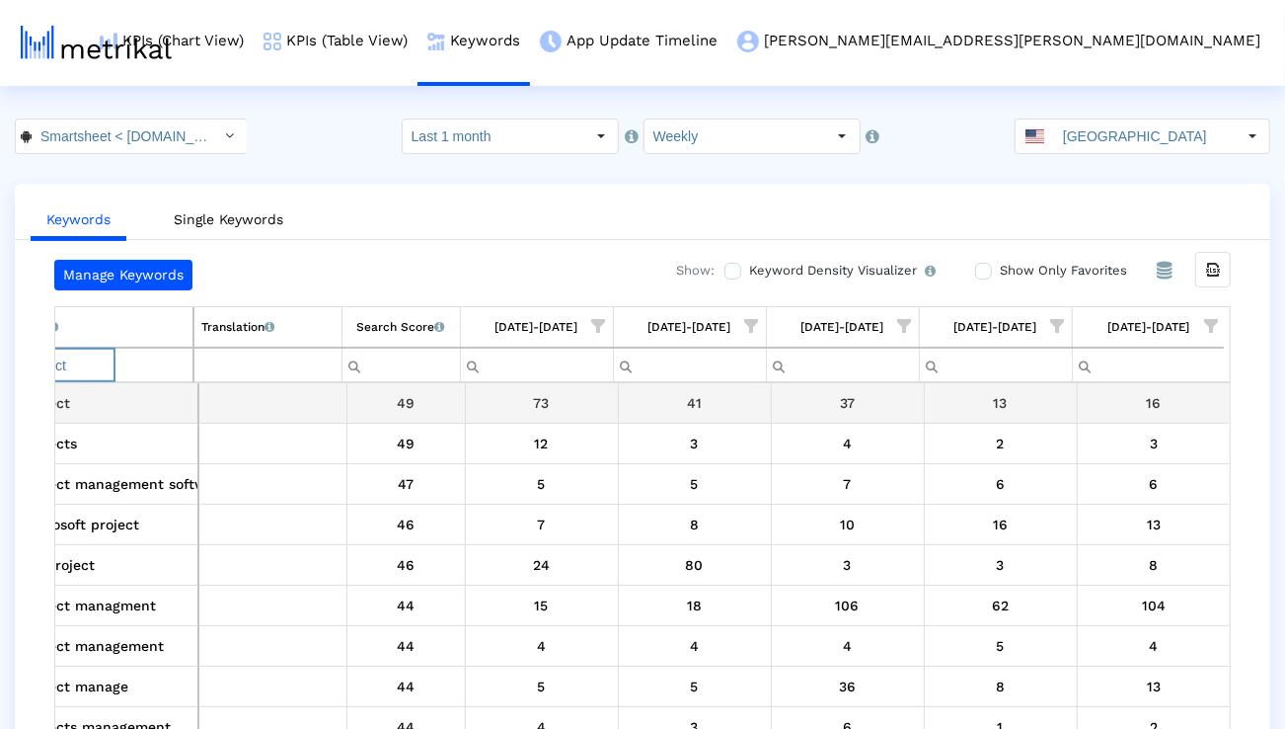
paste input "cess management."
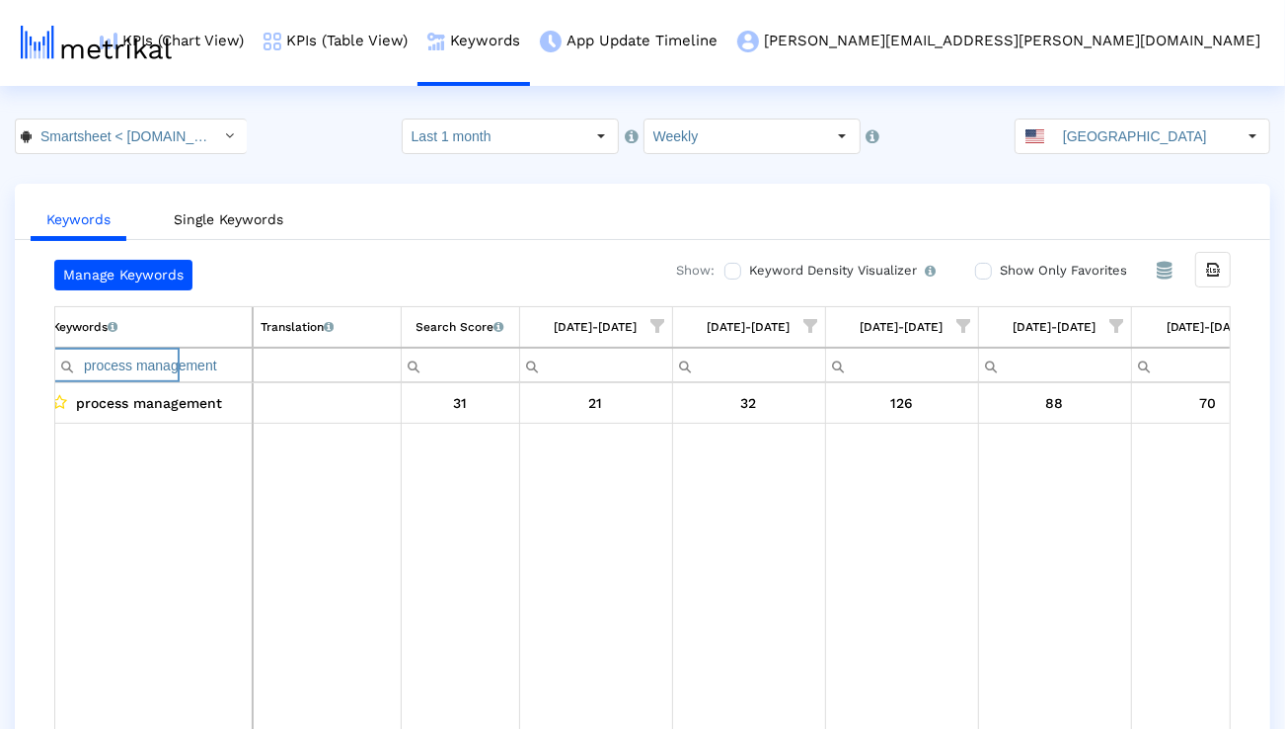
scroll to position [0, 7]
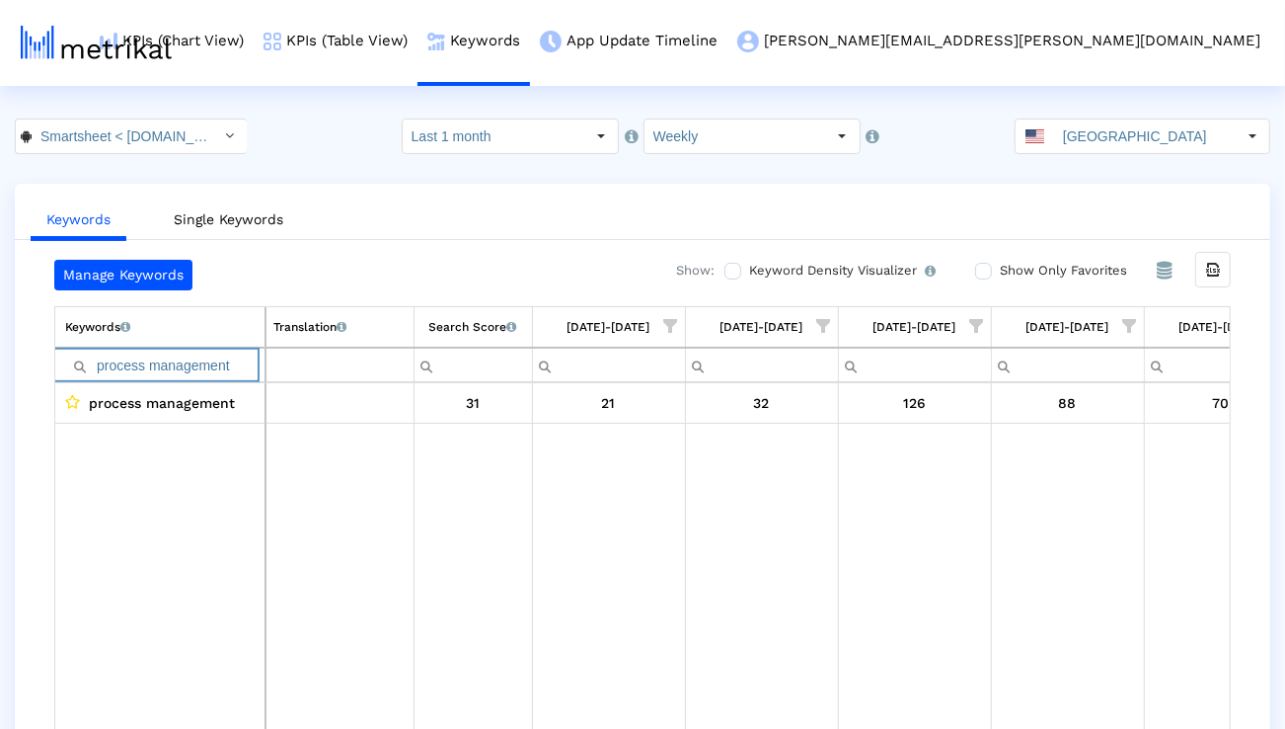
paste input "Collaborate"
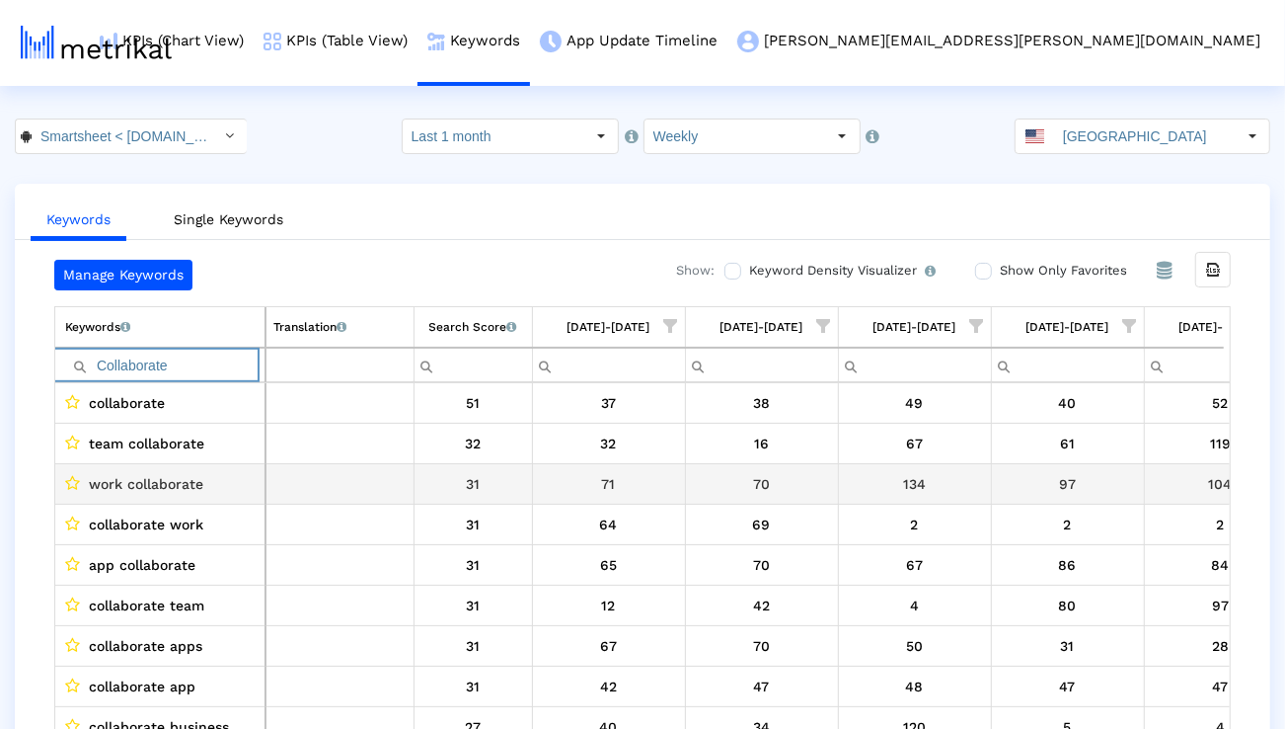
scroll to position [0, 21]
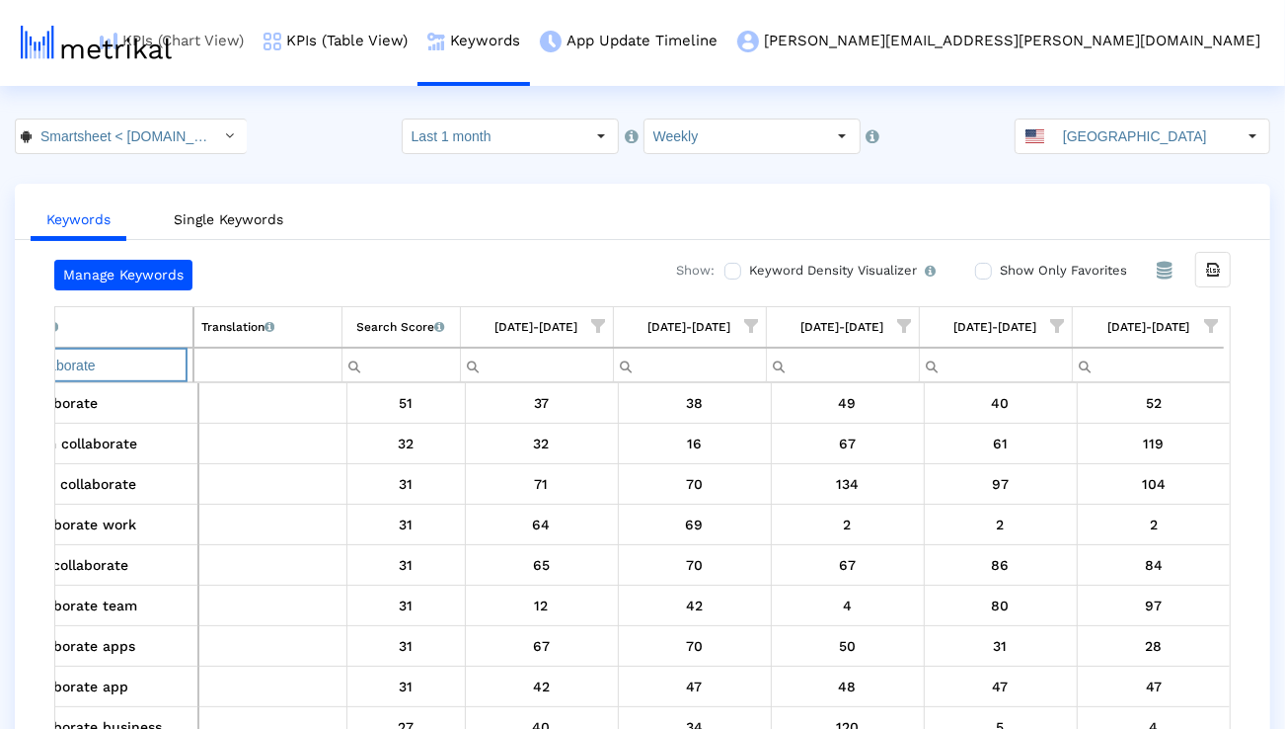
type input "Collaborate"
